Goal: Information Seeking & Learning: Learn about a topic

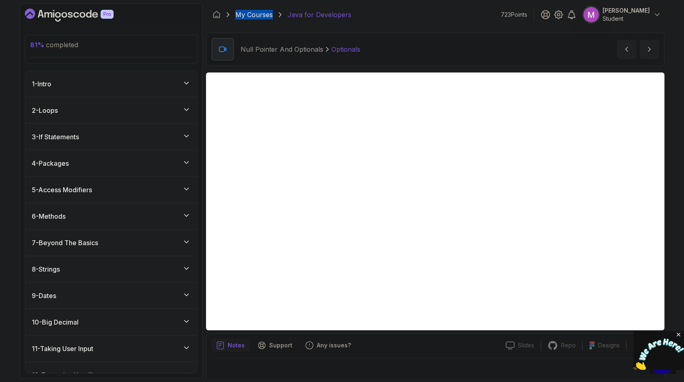
scroll to position [8, 0]
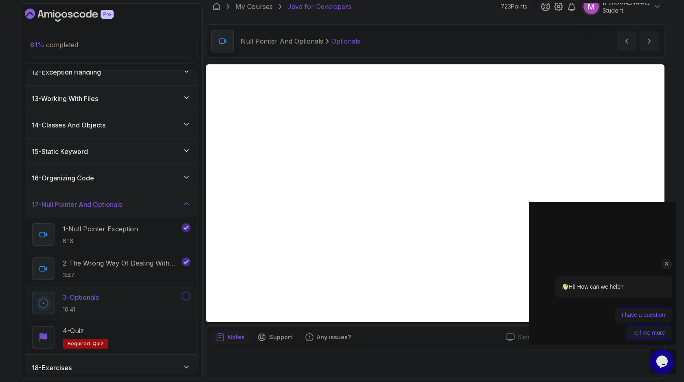
click at [485, 37] on div "Null Pointer And Optionals Optionals Optionals by nelson" at bounding box center [435, 40] width 458 height 33
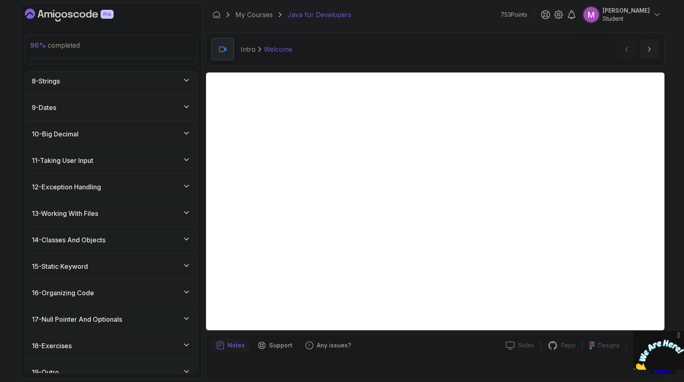
scroll to position [269, 0]
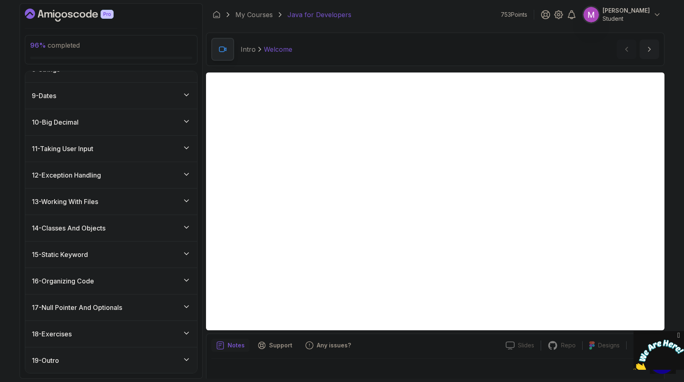
click at [186, 301] on div "17 - Null Pointer And Optionals" at bounding box center [111, 307] width 172 height 26
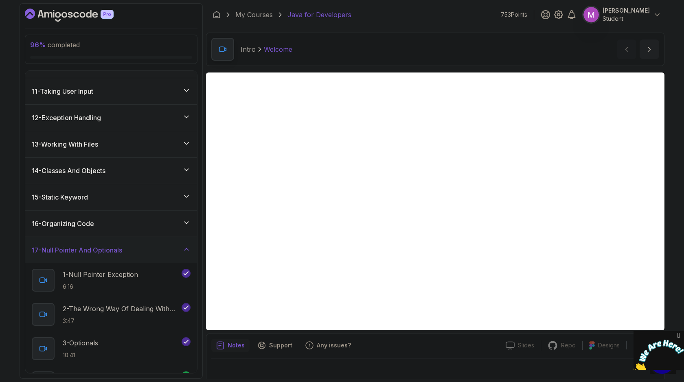
scroll to position [337, 0]
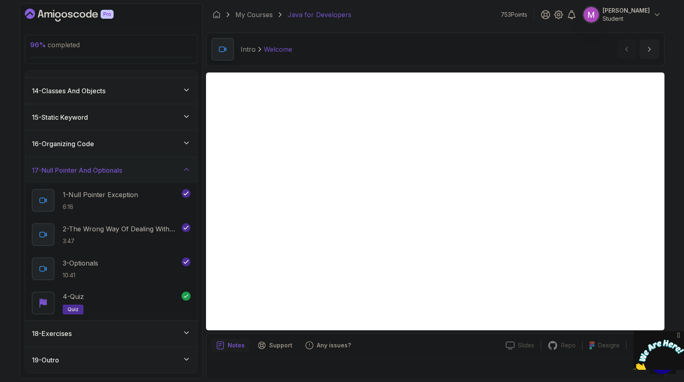
click at [167, 335] on div "18 - Exercises" at bounding box center [111, 334] width 159 height 10
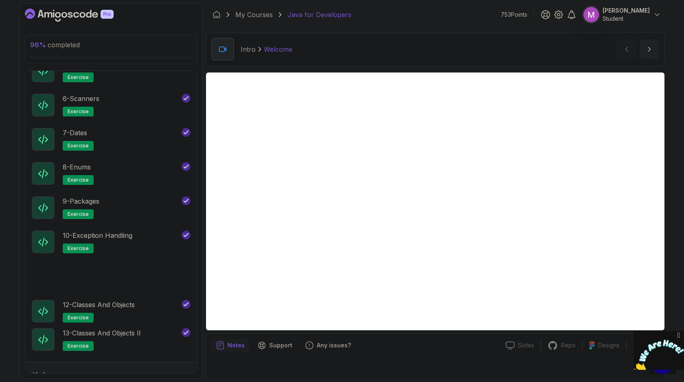
scroll to position [645, 0]
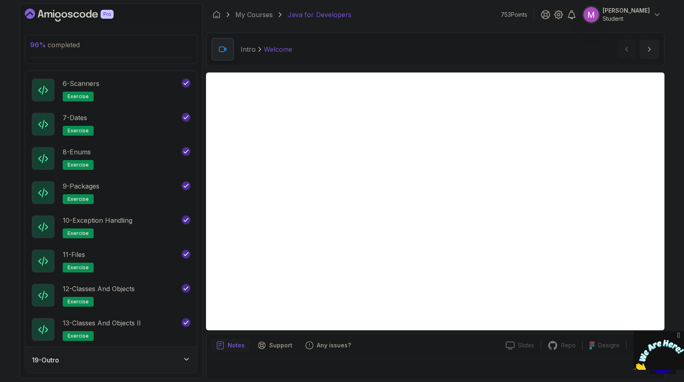
click at [141, 359] on div "19 - Outro" at bounding box center [111, 360] width 159 height 10
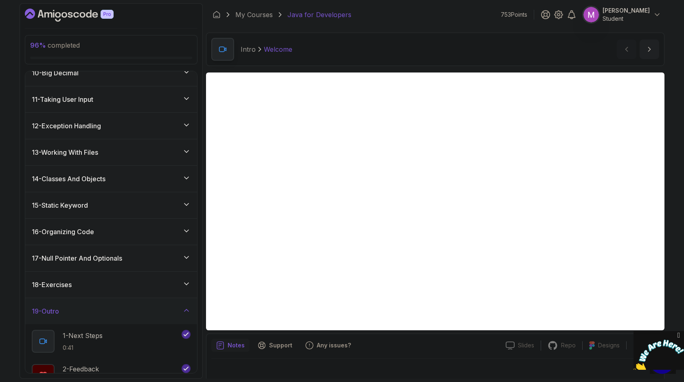
scroll to position [243, 0]
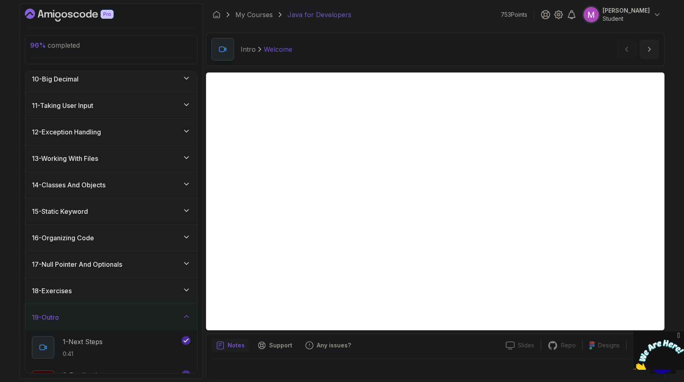
click at [90, 17] on icon "Dashboard" at bounding box center [89, 14] width 6 height 8
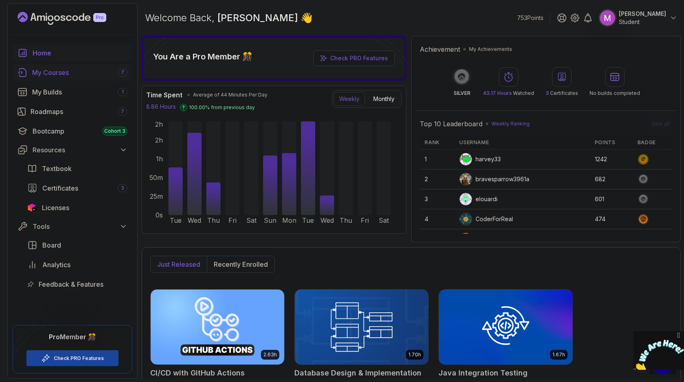
click at [55, 70] on div "My Courses 7" at bounding box center [79, 73] width 95 height 10
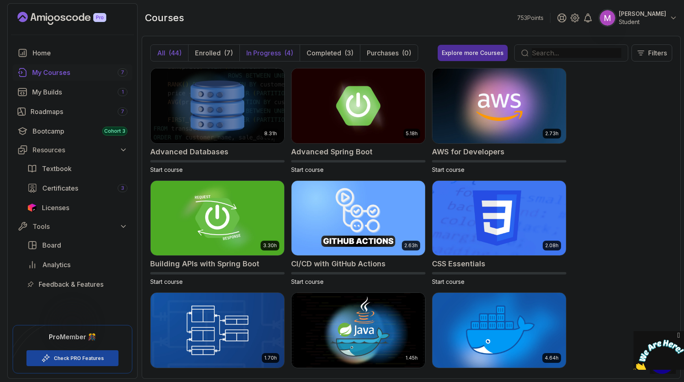
click at [276, 56] on p "In Progress" at bounding box center [263, 53] width 35 height 10
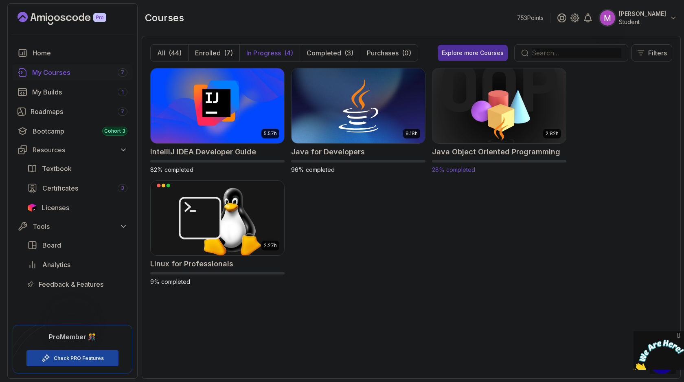
click at [471, 94] on img at bounding box center [499, 105] width 140 height 79
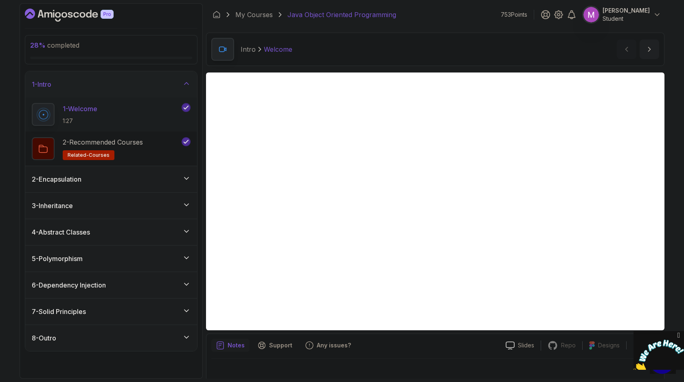
click at [161, 180] on div "2 - Encapsulation" at bounding box center [111, 179] width 159 height 10
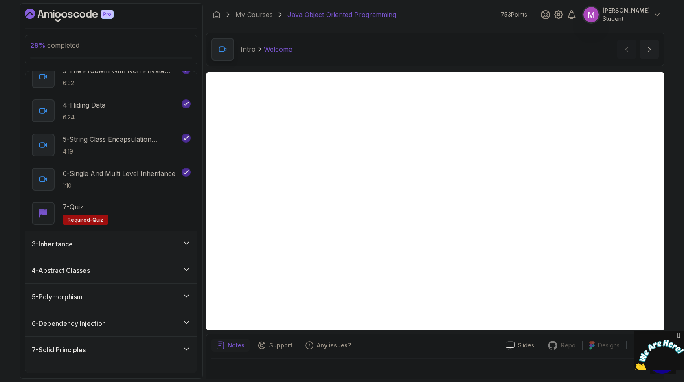
scroll to position [149, 0]
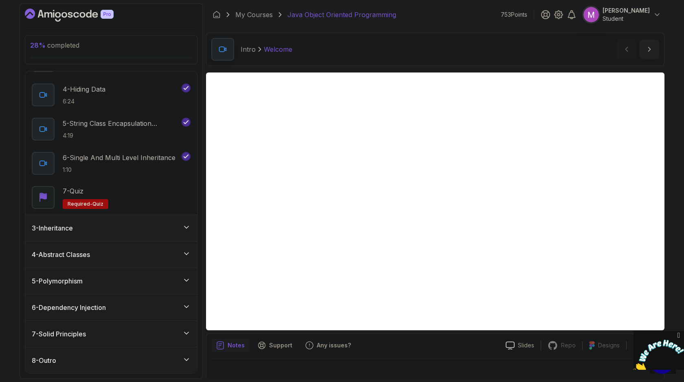
click at [158, 228] on div "3 - Inheritance" at bounding box center [111, 228] width 159 height 10
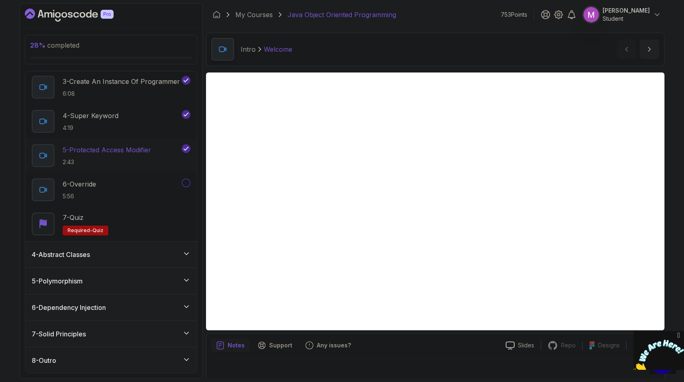
click at [124, 159] on p "2:43" at bounding box center [107, 162] width 88 height 8
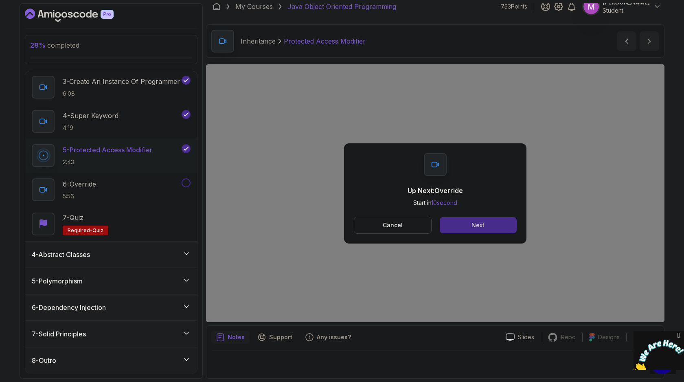
click at [477, 222] on div "Next" at bounding box center [477, 225] width 13 height 8
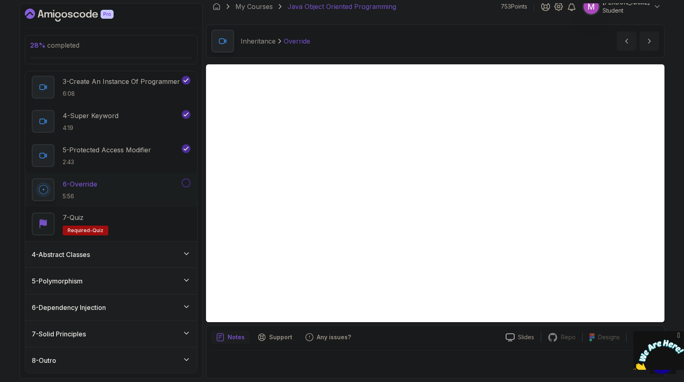
click at [520, 38] on div "Inheritance Override Override by [PERSON_NAME]" at bounding box center [435, 40] width 458 height 33
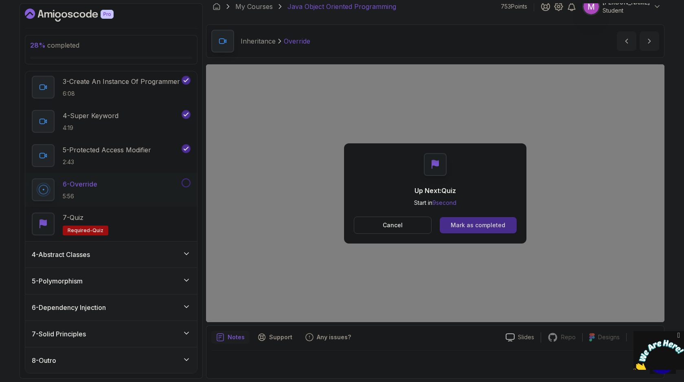
click at [481, 222] on div "Mark as completed" at bounding box center [478, 225] width 55 height 8
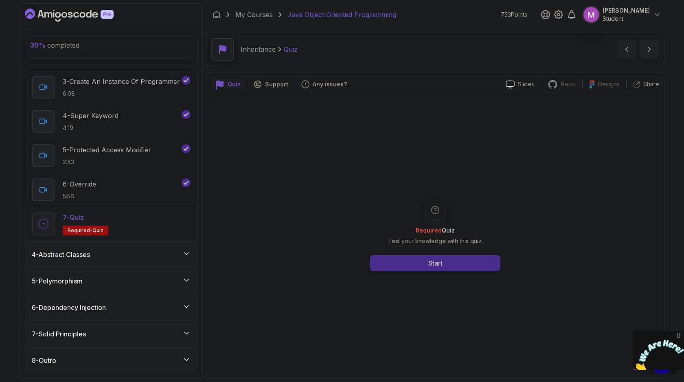
click at [427, 264] on button "Start" at bounding box center [435, 263] width 130 height 16
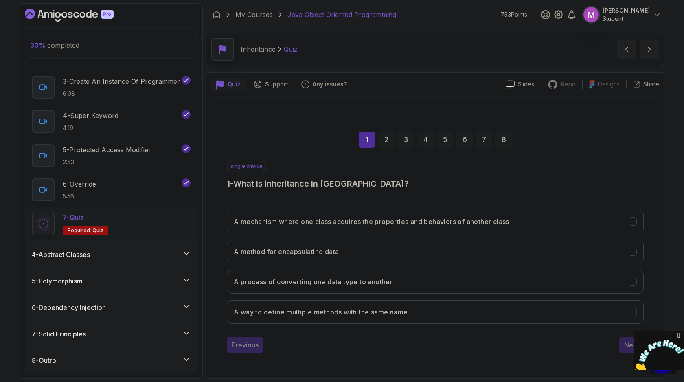
click at [157, 250] on div "4 - Abstract Classes" at bounding box center [111, 255] width 159 height 10
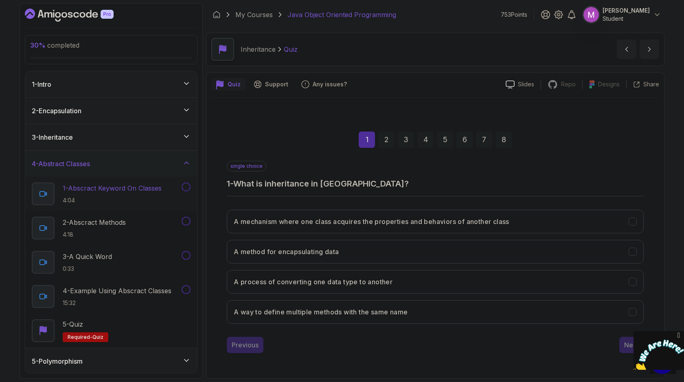
click at [103, 190] on p "1 - Abscract Keyword On Classes" at bounding box center [112, 188] width 99 height 10
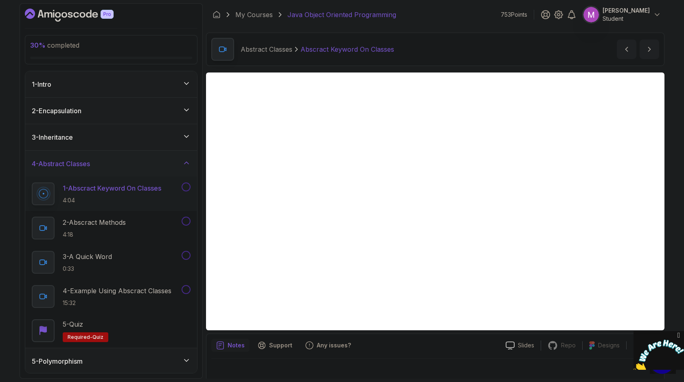
scroll to position [8, 0]
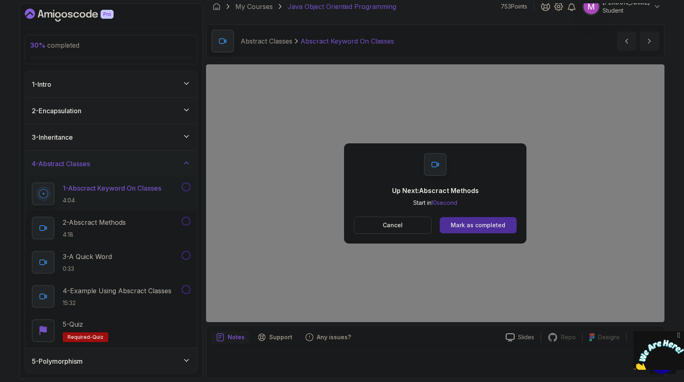
click at [579, 314] on div "Up Next: Abscract Methods Start in 10 second Cancel Mark as completed" at bounding box center [435, 193] width 458 height 258
click at [403, 224] on button "Cancel" at bounding box center [393, 225] width 78 height 17
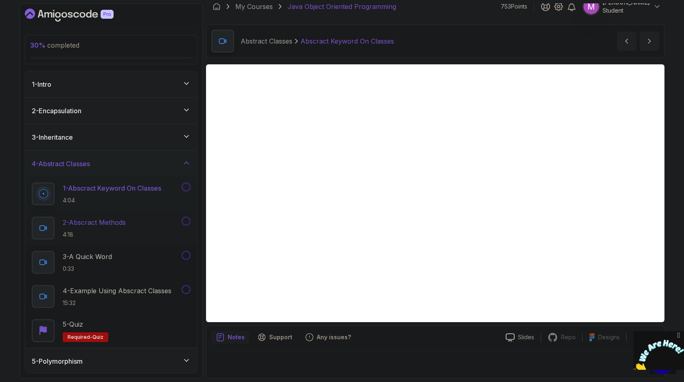
click at [114, 219] on p "2 - Abscract Methods" at bounding box center [94, 222] width 63 height 10
